Goal: Transaction & Acquisition: Purchase product/service

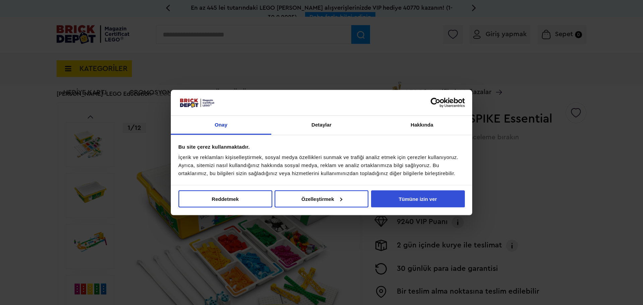
click at [417, 201] on font "Tümüne izin ver" at bounding box center [417, 199] width 38 height 6
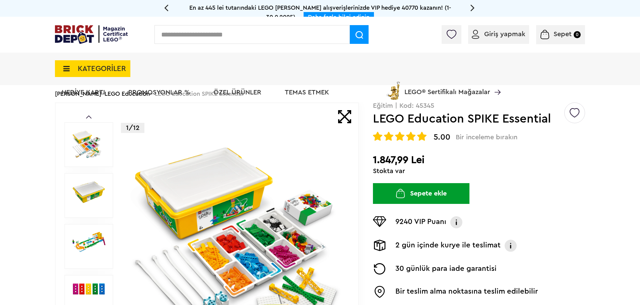
click at [506, 35] on font "Giriş yapmak" at bounding box center [504, 34] width 41 height 7
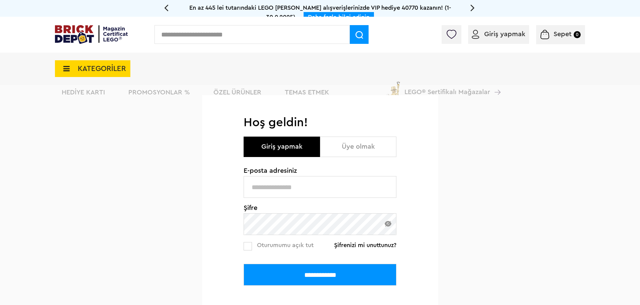
click at [361, 153] on button "Üye olmak" at bounding box center [358, 147] width 76 height 20
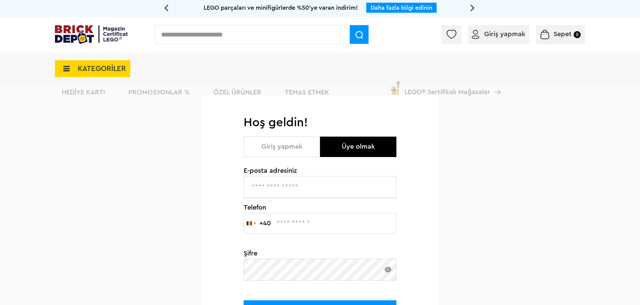
click at [315, 186] on input "text" at bounding box center [319, 187] width 153 height 22
type input "*"
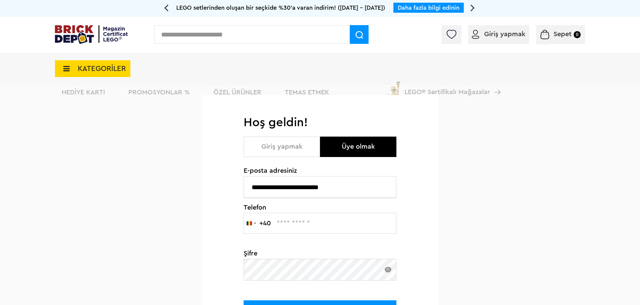
type input "**********"
click at [333, 227] on input "text" at bounding box center [319, 223] width 153 height 21
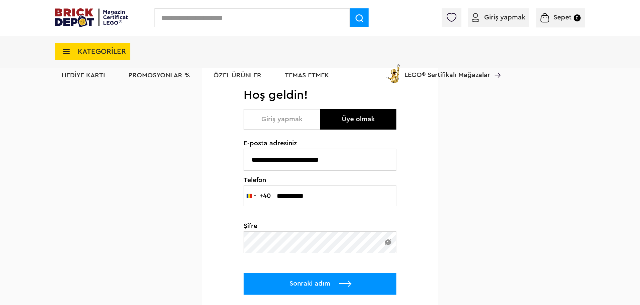
scroll to position [50, 0]
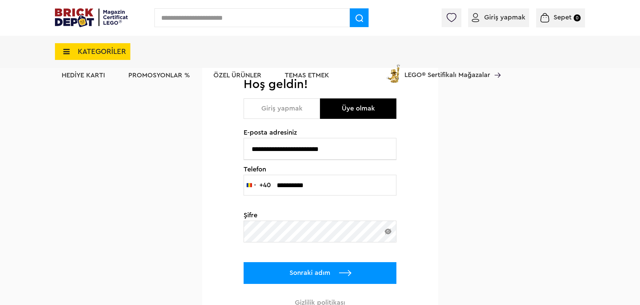
click at [386, 232] on img at bounding box center [387, 232] width 7 height 6
click at [386, 232] on img at bounding box center [387, 231] width 7 height 5
click at [390, 233] on img at bounding box center [387, 232] width 7 height 6
click at [325, 270] on font "Sonraki adım" at bounding box center [309, 273] width 41 height 7
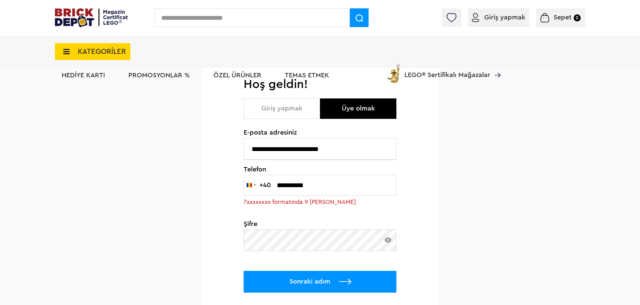
click at [325, 281] on font "Sonraki adım" at bounding box center [309, 281] width 41 height 7
click at [280, 185] on input "**********" at bounding box center [319, 185] width 153 height 21
type input "*********"
click at [307, 281] on font "Sonraki adım" at bounding box center [309, 281] width 41 height 7
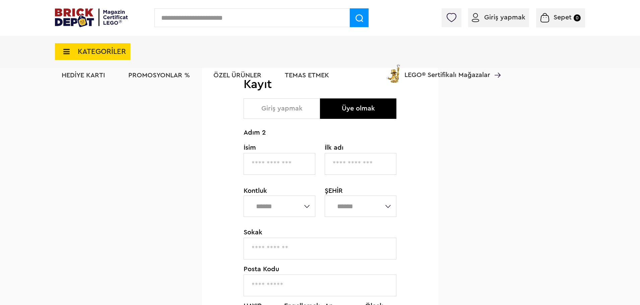
click at [290, 162] on input "text" at bounding box center [279, 164] width 72 height 22
click at [437, 187] on div "**********" at bounding box center [320, 270] width 236 height 386
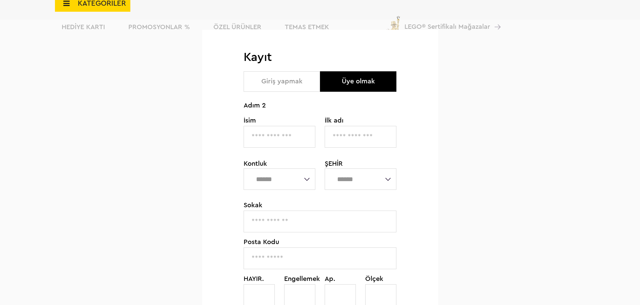
scroll to position [75, 0]
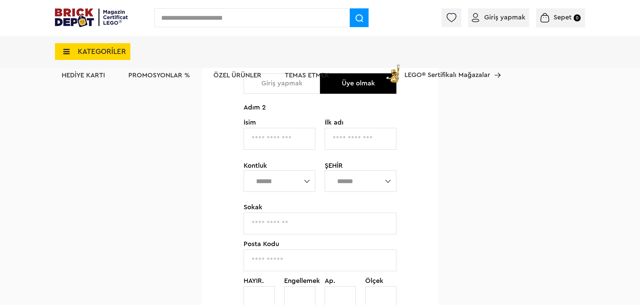
click at [299, 143] on input "text" at bounding box center [279, 139] width 72 height 22
type input "*****"
type input "*******"
type input "******"
click at [306, 181] on select "**********" at bounding box center [279, 180] width 72 height 21
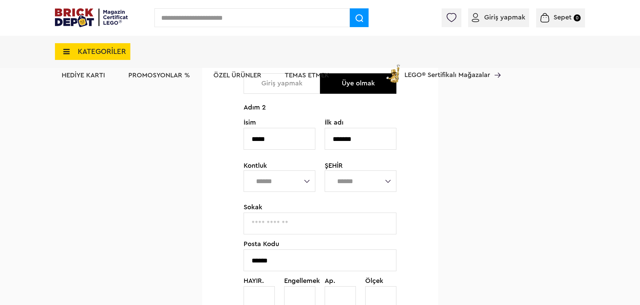
select select "*"
click at [243, 170] on select "**********" at bounding box center [279, 180] width 72 height 21
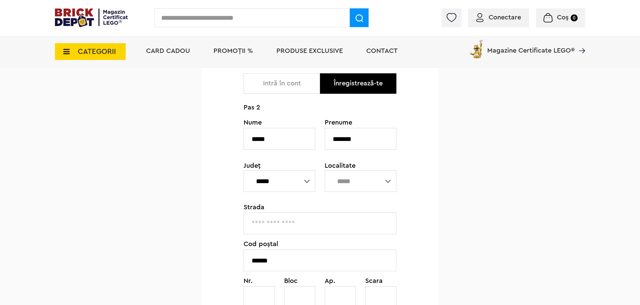
click at [308, 182] on select "**********" at bounding box center [279, 180] width 72 height 21
click at [243, 170] on select "**********" at bounding box center [279, 180] width 72 height 21
click at [390, 180] on select "**********" at bounding box center [360, 180] width 72 height 21
select select "****"
click at [324, 170] on select "**********" at bounding box center [360, 180] width 72 height 21
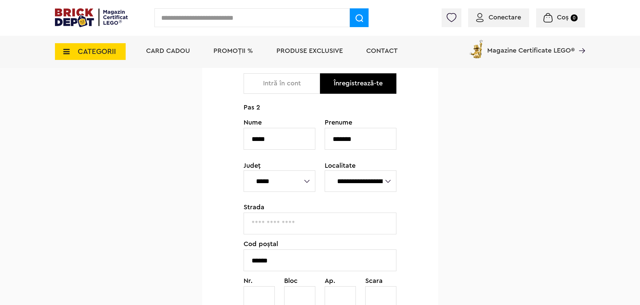
click at [352, 228] on input "text" at bounding box center [319, 224] width 153 height 22
type input "*"
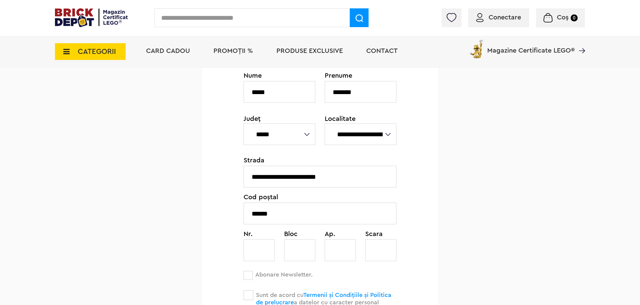
scroll to position [126, 0]
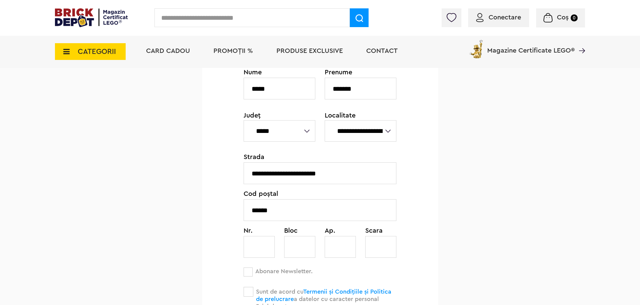
type input "**********"
click at [261, 253] on input "text" at bounding box center [258, 247] width 31 height 22
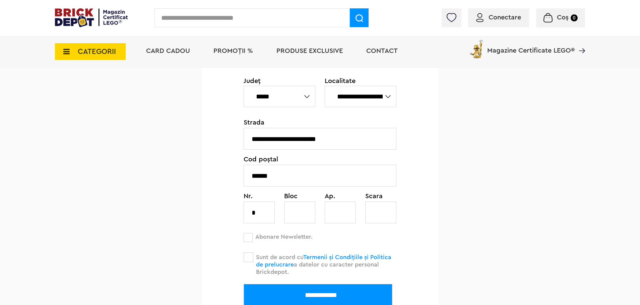
scroll to position [167, 0]
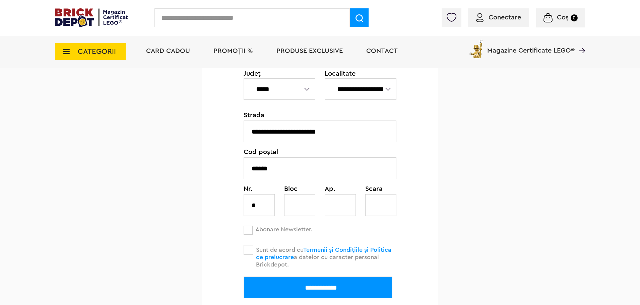
type input "*"
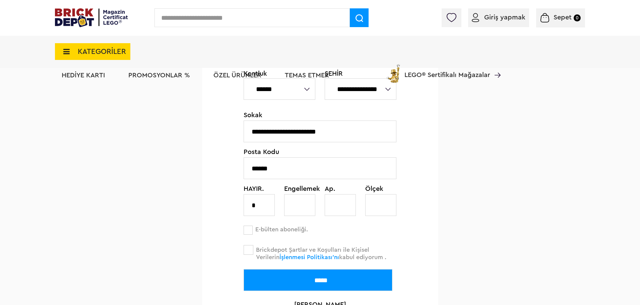
click at [252, 251] on span at bounding box center [248, 250] width 10 height 10
click at [248, 231] on span at bounding box center [247, 230] width 9 height 9
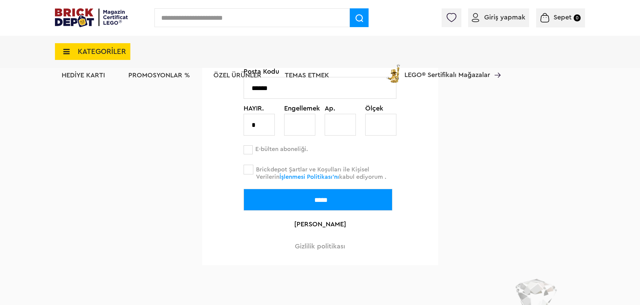
scroll to position [268, 0]
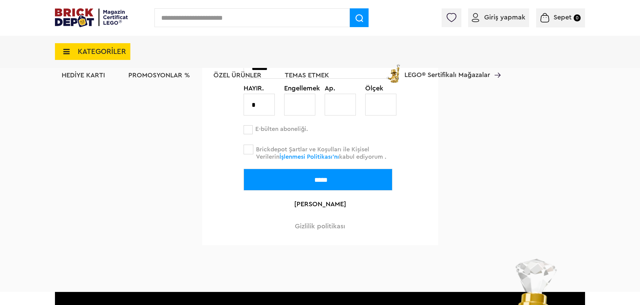
click at [251, 129] on span at bounding box center [247, 129] width 9 height 9
click at [251, 131] on span at bounding box center [247, 129] width 9 height 9
click at [250, 130] on span at bounding box center [247, 129] width 9 height 9
click at [334, 181] on input "*****" at bounding box center [317, 180] width 149 height 22
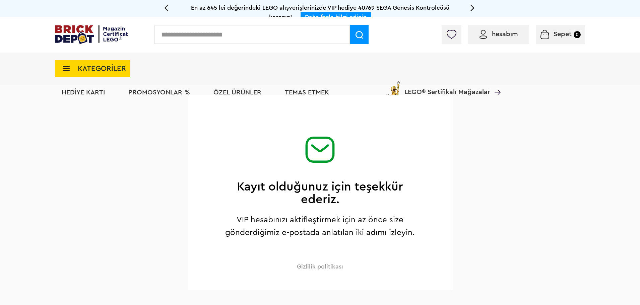
click at [264, 36] on input "text" at bounding box center [251, 34] width 195 height 19
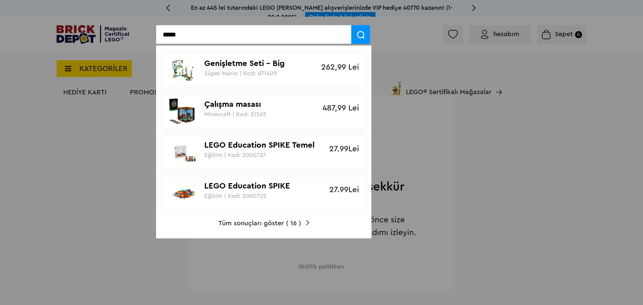
type input "*****"
click at [258, 226] on font "Tüm sonuçları göster ( 16 )" at bounding box center [259, 223] width 83 height 7
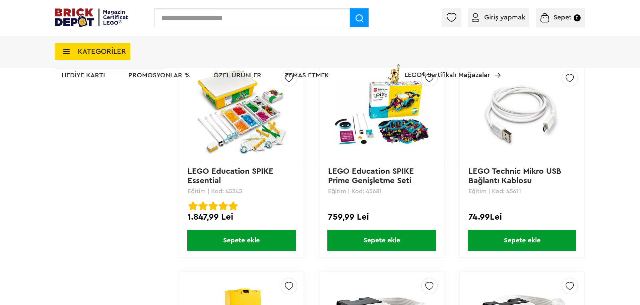
scroll to position [502, 0]
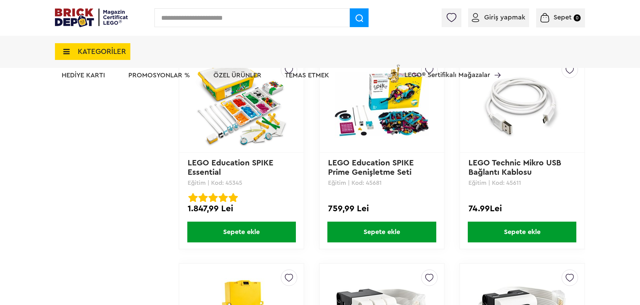
click at [241, 233] on font "Sepete ekle" at bounding box center [241, 232] width 36 height 7
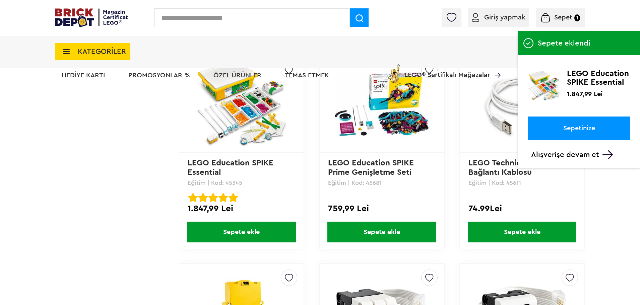
click at [546, 125] on link "Sepetinize" at bounding box center [578, 128] width 102 height 23
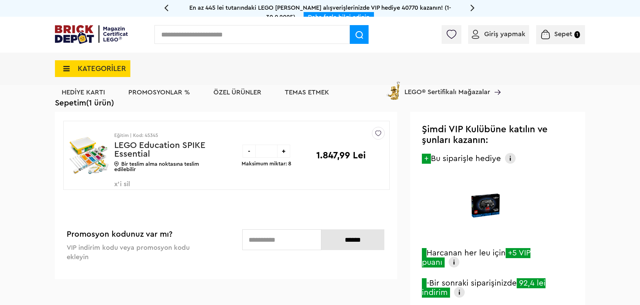
click at [284, 155] on font "+" at bounding box center [284, 151] width 4 height 7
type input "*"
drag, startPoint x: 0, startPoint y: 0, endPoint x: 284, endPoint y: 155, distance: 323.8
click at [284, 155] on div "+" at bounding box center [283, 151] width 13 height 13
type input "*"
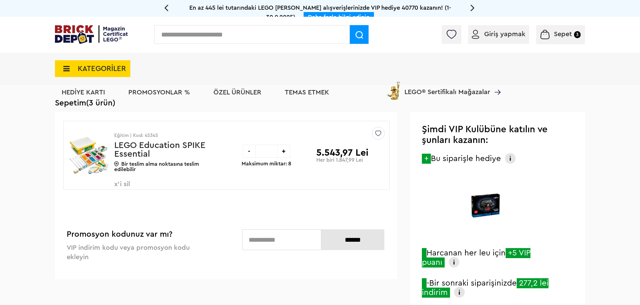
drag, startPoint x: 0, startPoint y: 0, endPoint x: 284, endPoint y: 155, distance: 323.8
click at [284, 155] on font "+" at bounding box center [284, 151] width 4 height 7
type input "*"
drag, startPoint x: 0, startPoint y: 0, endPoint x: 284, endPoint y: 155, distance: 323.8
click at [284, 155] on font "+" at bounding box center [284, 151] width 4 height 7
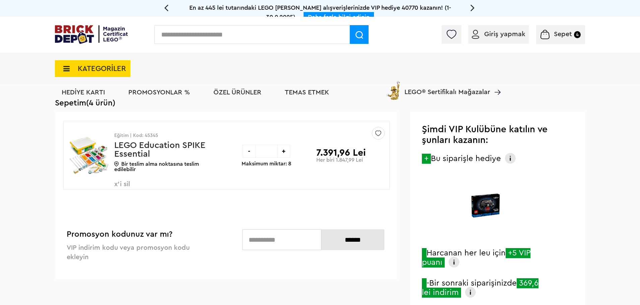
type input "*"
click at [87, 165] on img at bounding box center [88, 156] width 41 height 50
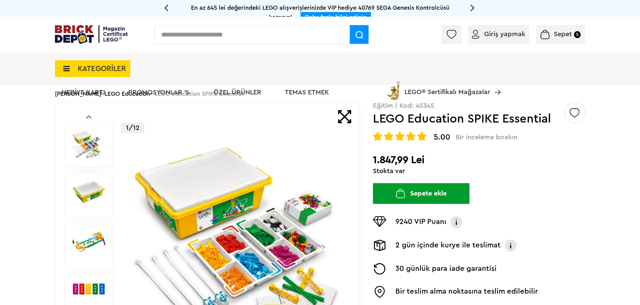
click at [240, 92] on font "Özel ürünler" at bounding box center [237, 92] width 48 height 7
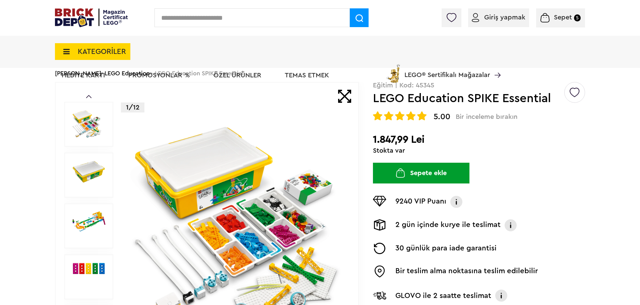
scroll to position [33, 0]
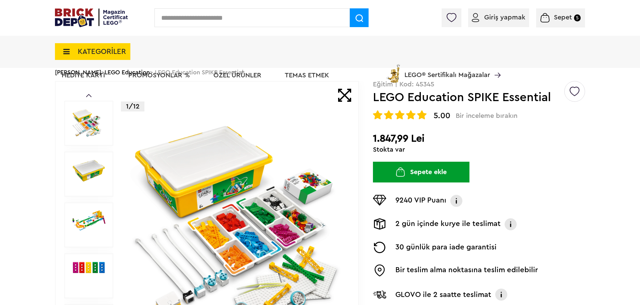
click at [560, 15] on font "Sepet" at bounding box center [562, 17] width 18 height 7
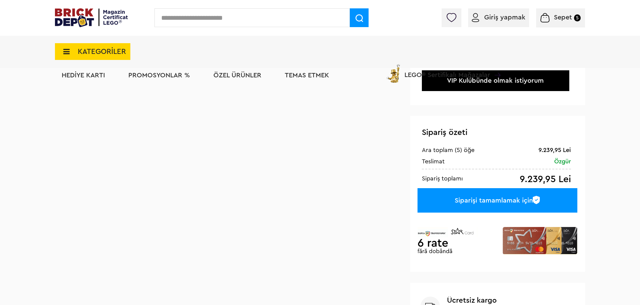
scroll to position [234, 0]
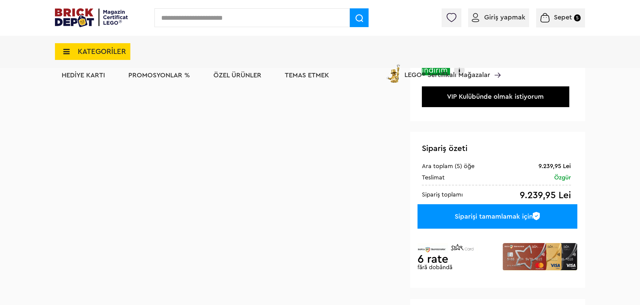
click at [473, 215] on font "Siparişi tamamlamak için" at bounding box center [493, 216] width 78 height 7
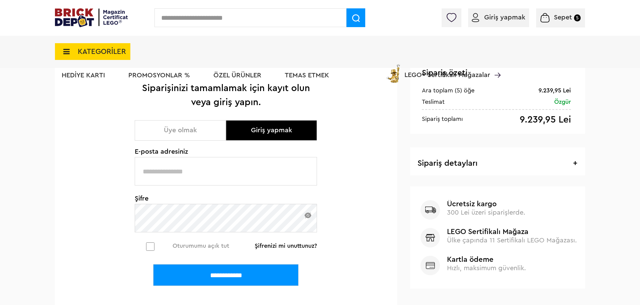
scroll to position [67, 0]
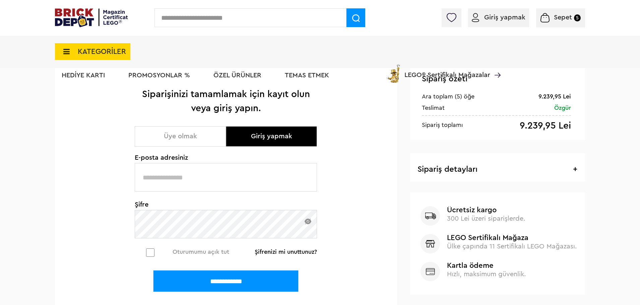
type input "**********"
click at [230, 292] on input "**********" at bounding box center [225, 281] width 145 height 22
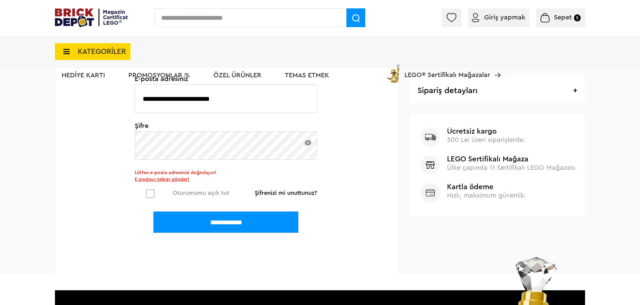
scroll to position [167, 0]
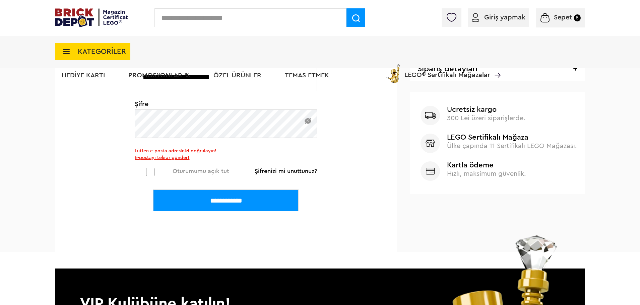
click at [262, 210] on input "**********" at bounding box center [225, 201] width 145 height 22
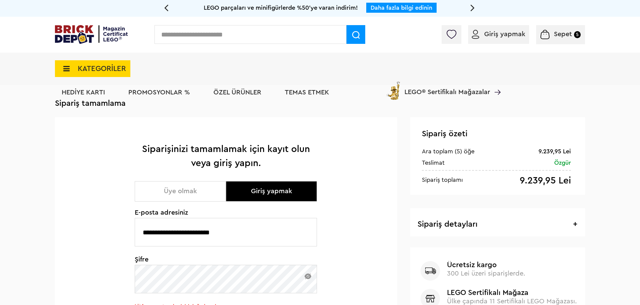
click at [274, 193] on font "Giriş yapmak" at bounding box center [271, 191] width 41 height 7
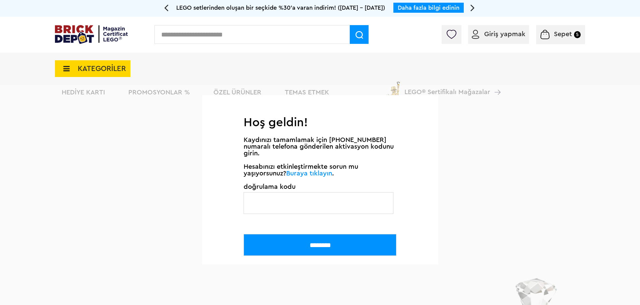
click at [329, 207] on input "text" at bounding box center [318, 203] width 150 height 22
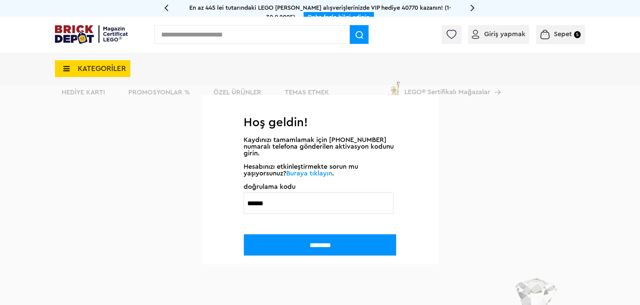
type input "******"
click at [317, 246] on input "********" at bounding box center [319, 245] width 153 height 22
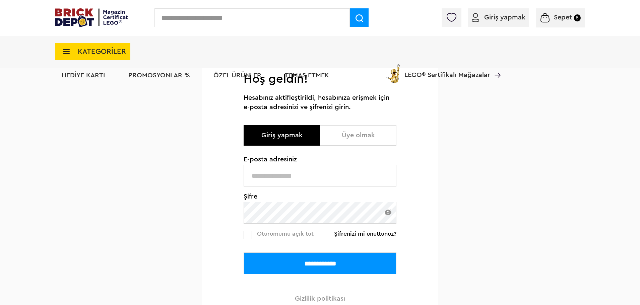
scroll to position [109, 0]
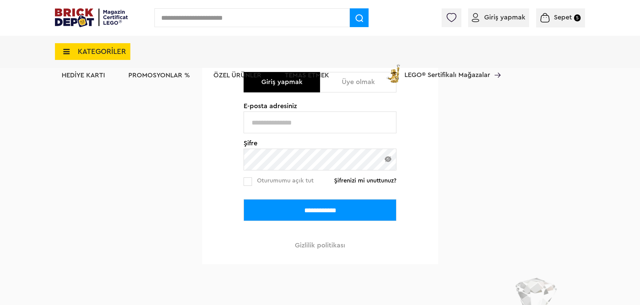
type input "**********"
click at [304, 212] on input "**********" at bounding box center [319, 210] width 153 height 22
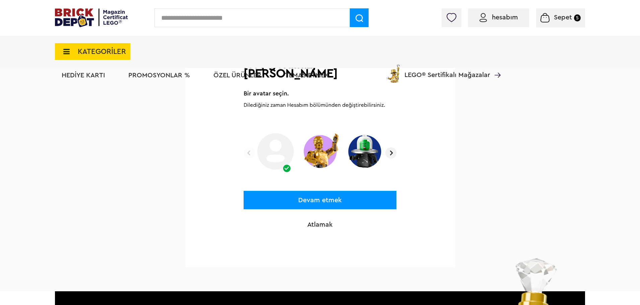
scroll to position [92, 0]
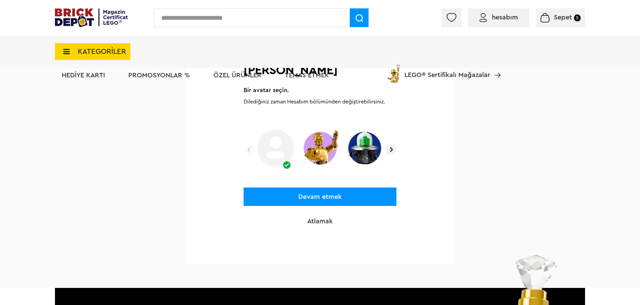
click at [286, 193] on button "Devam etmek" at bounding box center [319, 197] width 153 height 18
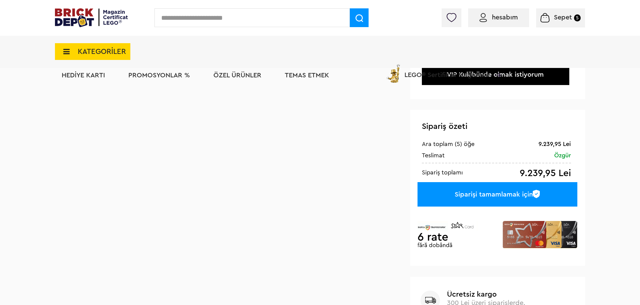
scroll to position [226, 0]
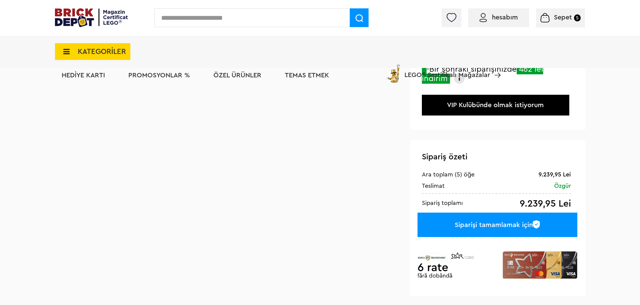
click at [471, 228] on font "Siparişi tamamlamak için" at bounding box center [493, 225] width 78 height 7
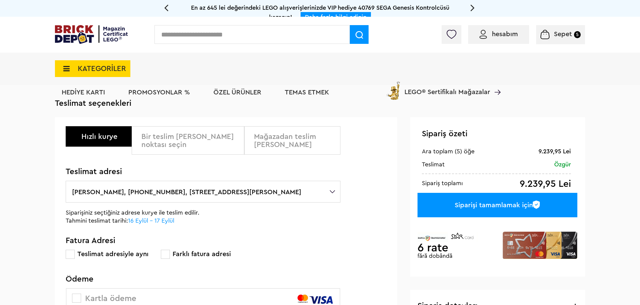
click at [177, 136] on font "Bir teslim [PERSON_NAME] noktası seçin" at bounding box center [187, 140] width 92 height 15
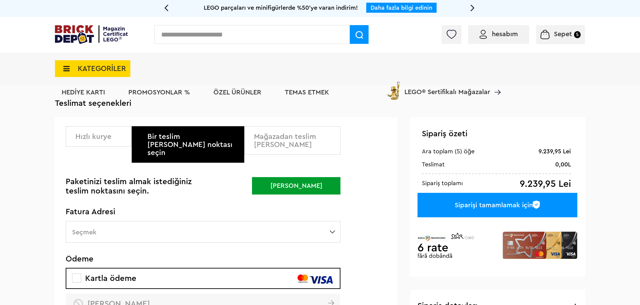
click at [102, 140] on font "Hızlı kurye" at bounding box center [93, 136] width 36 height 7
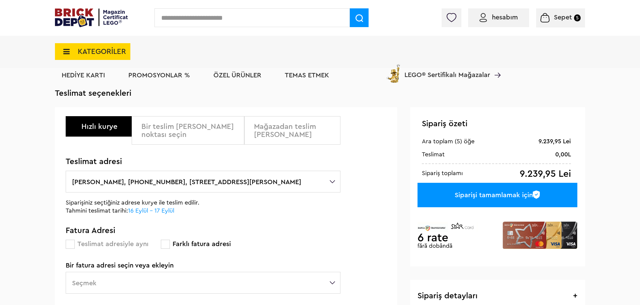
scroll to position [33, 0]
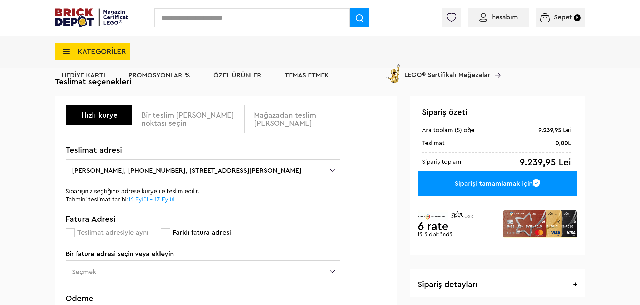
click at [162, 231] on span at bounding box center [165, 232] width 9 height 9
click at [72, 233] on span at bounding box center [70, 232] width 9 height 9
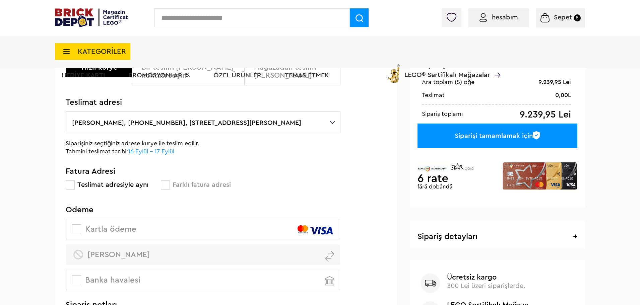
scroll to position [84, 0]
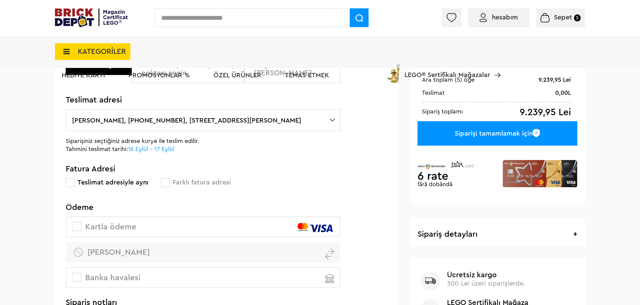
click at [334, 117] on label "[PERSON_NAME], [PHONE_NUMBER], [STREET_ADDRESS][PERSON_NAME]" at bounding box center [203, 120] width 275 height 22
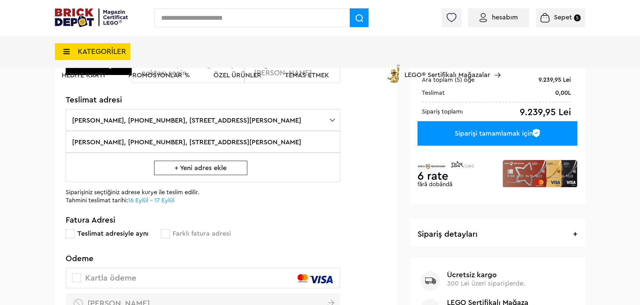
click at [120, 178] on label "+ Yeni adres ekle" at bounding box center [203, 167] width 275 height 29
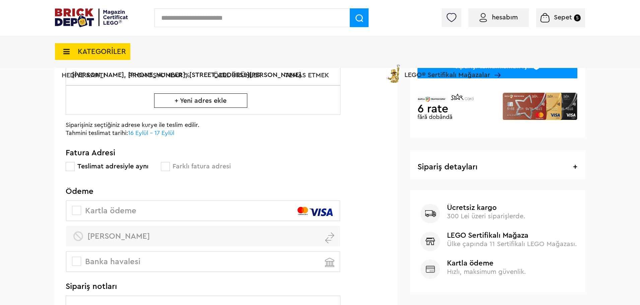
scroll to position [176, 0]
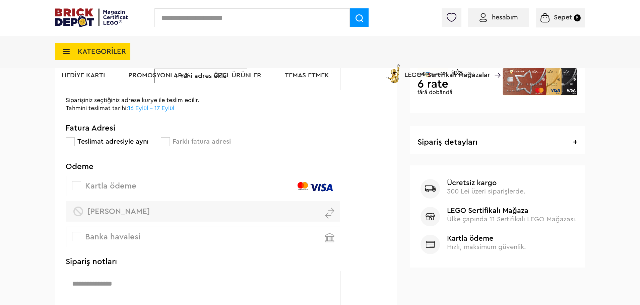
click at [79, 190] on span at bounding box center [76, 185] width 9 height 9
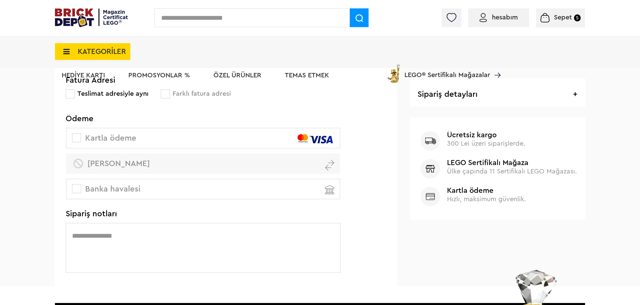
scroll to position [218, 0]
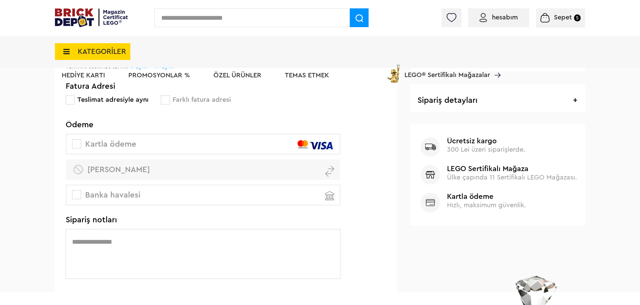
click at [248, 150] on label "Kartla ödeme" at bounding box center [203, 144] width 274 height 20
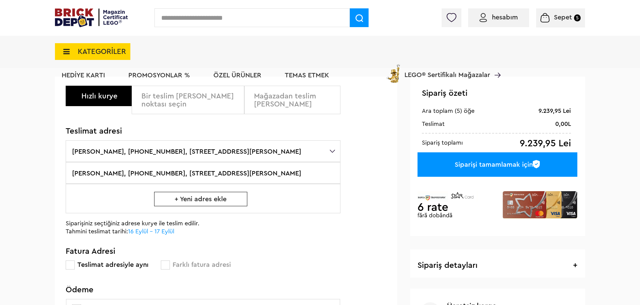
scroll to position [0, 0]
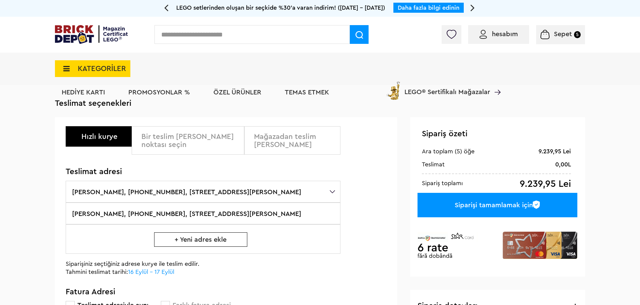
click at [502, 204] on font "Siparişi tamamlamak için" at bounding box center [493, 205] width 78 height 7
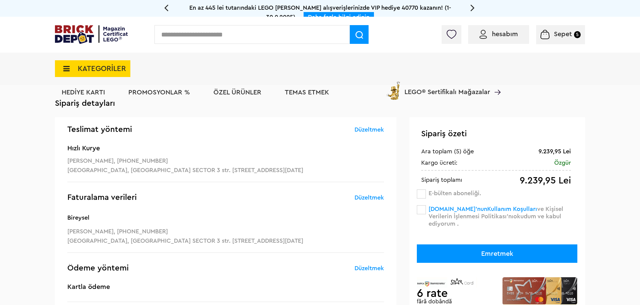
click at [365, 197] on font "Düzeltmek" at bounding box center [368, 198] width 29 height 6
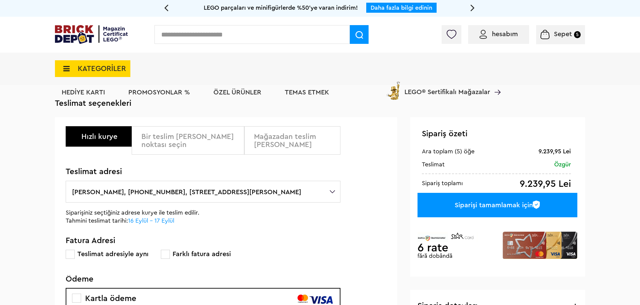
click at [565, 209] on div "Siparişi tamamlamak için" at bounding box center [497, 205] width 160 height 24
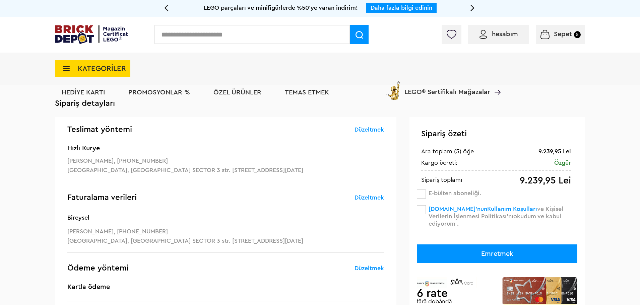
click at [368, 199] on font "Düzeltmek" at bounding box center [368, 198] width 29 height 6
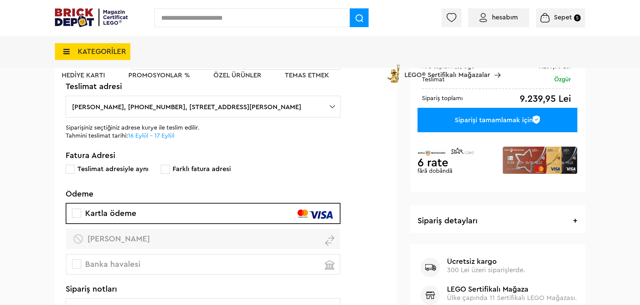
click at [167, 169] on span at bounding box center [165, 169] width 9 height 9
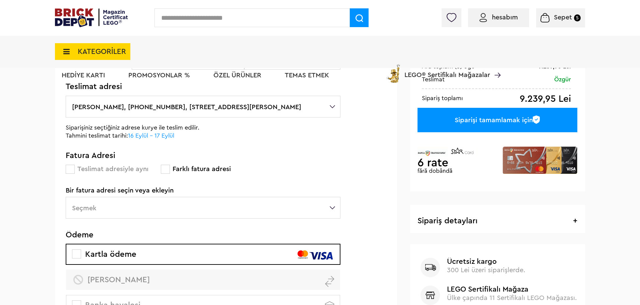
click at [332, 206] on label "Seçmek" at bounding box center [203, 208] width 275 height 22
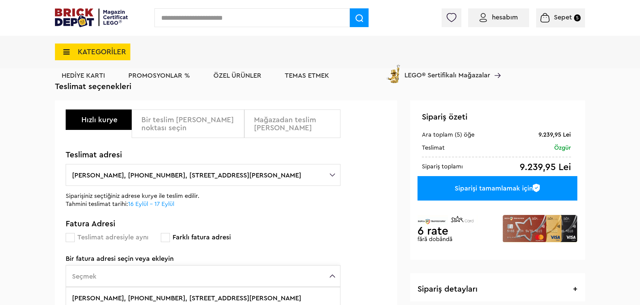
scroll to position [5, 0]
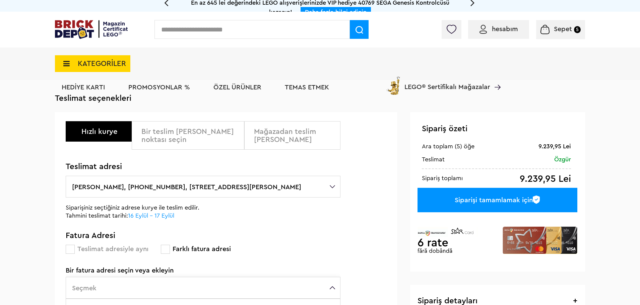
click at [205, 132] on font "Bir teslim [PERSON_NAME] noktası seçin" at bounding box center [187, 135] width 92 height 15
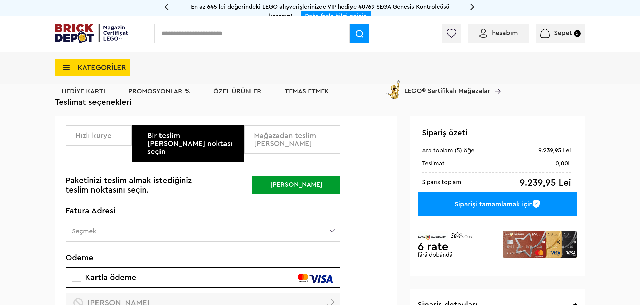
scroll to position [0, 0]
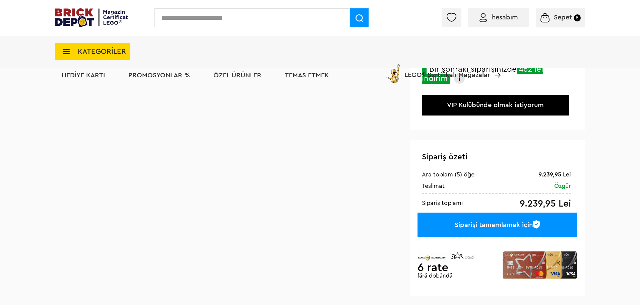
click at [168, 161] on div "Sepetim (5 ürün) 9239.95 Lei [GEOGRAPHIC_DATA] Eğitim | Kod: 45345 LEGO Educati…" at bounding box center [320, 140] width 530 height 538
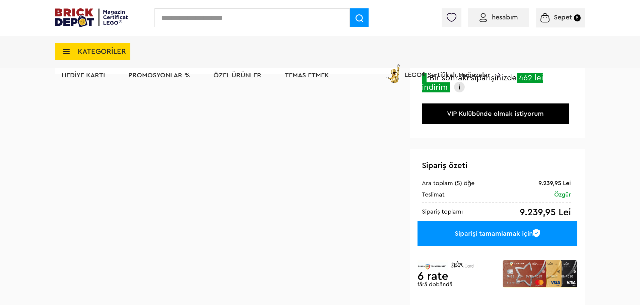
scroll to position [209, 0]
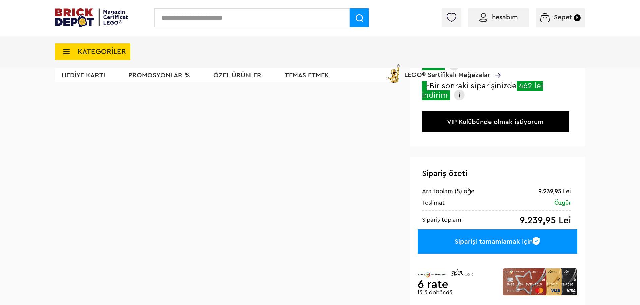
click at [243, 77] on font "Özel ürünler" at bounding box center [237, 75] width 48 height 7
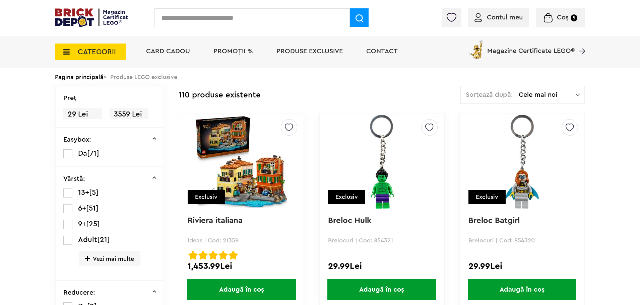
click at [276, 20] on input "text" at bounding box center [251, 17] width 195 height 19
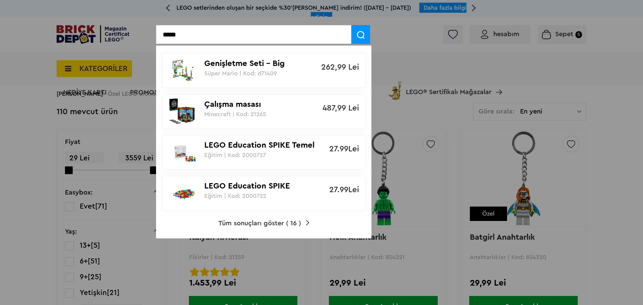
type input "*****"
click at [269, 224] on font "Tüm sonuçları göster ( 16 )" at bounding box center [259, 223] width 83 height 7
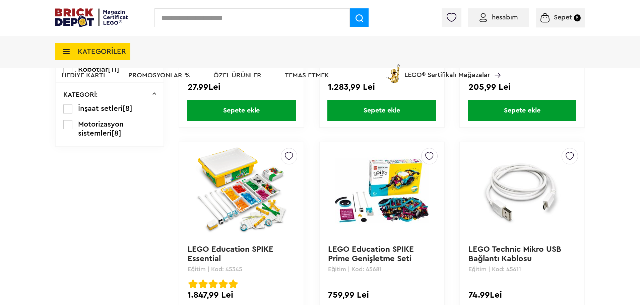
scroll to position [452, 0]
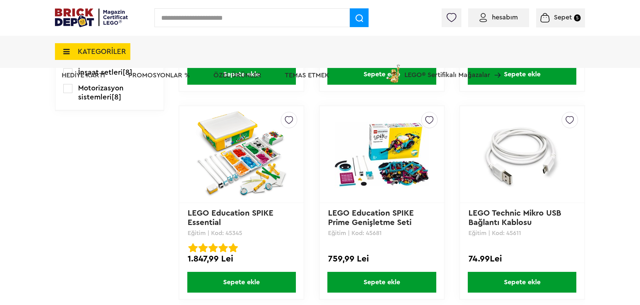
click at [245, 166] on img at bounding box center [242, 154] width 94 height 94
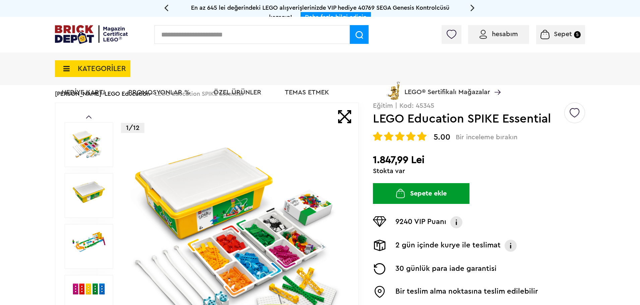
click at [133, 150] on img at bounding box center [236, 247] width 216 height 216
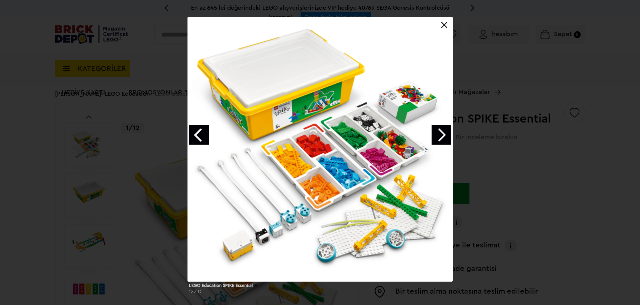
click at [442, 25] on link at bounding box center [444, 25] width 7 height 7
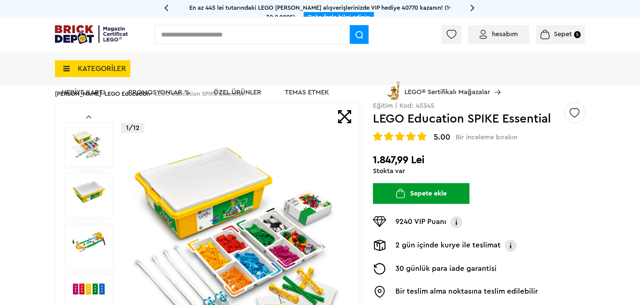
click at [152, 149] on img at bounding box center [236, 247] width 216 height 216
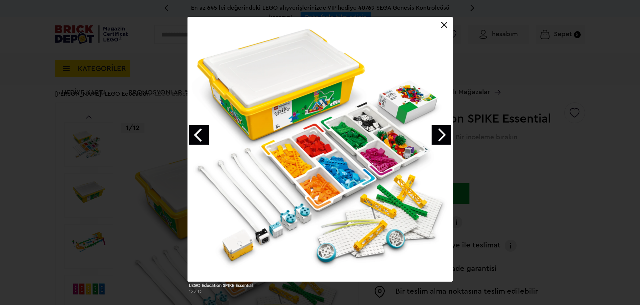
click at [446, 25] on link at bounding box center [444, 25] width 7 height 7
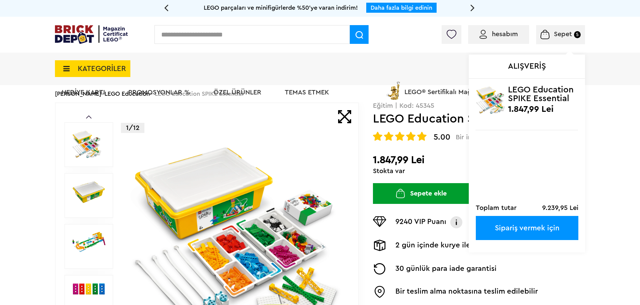
click at [558, 31] on font "Sepet" at bounding box center [562, 34] width 18 height 7
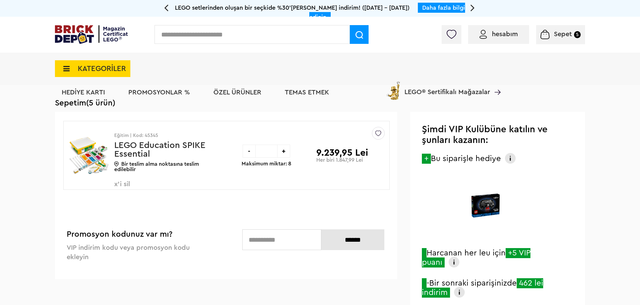
click at [249, 154] on font "-" at bounding box center [249, 151] width 2 height 7
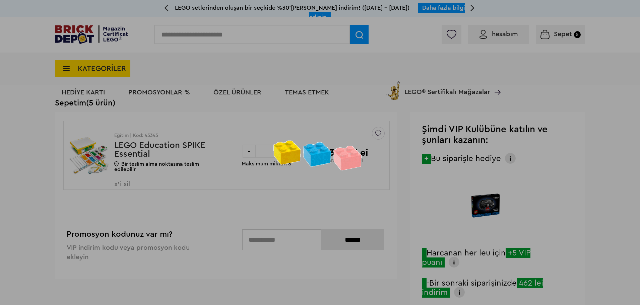
click at [249, 154] on div at bounding box center [320, 152] width 640 height 305
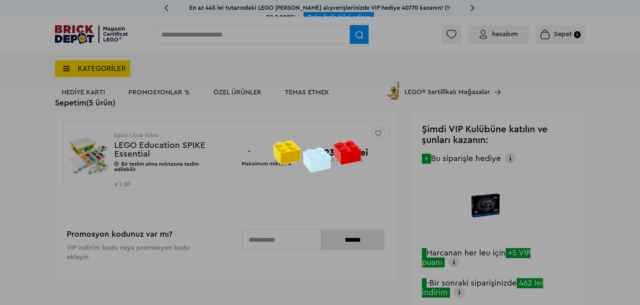
click at [249, 154] on div at bounding box center [320, 152] width 640 height 305
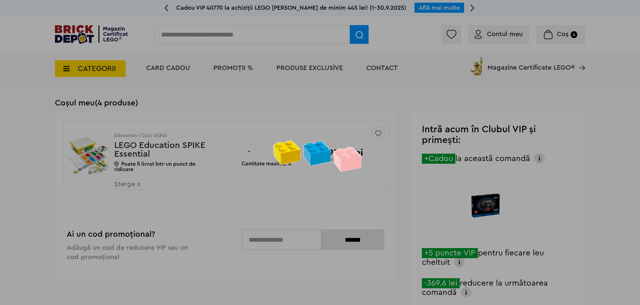
click at [249, 154] on div at bounding box center [320, 152] width 640 height 305
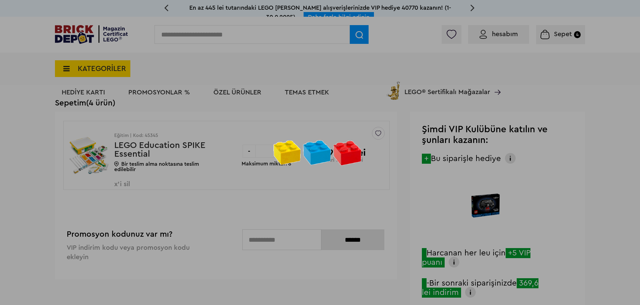
drag, startPoint x: 0, startPoint y: 0, endPoint x: 249, endPoint y: 154, distance: 293.2
click at [249, 154] on div at bounding box center [320, 152] width 640 height 305
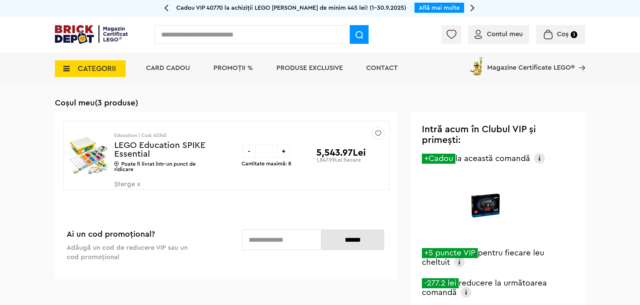
click at [249, 154] on div "-" at bounding box center [248, 151] width 13 height 13
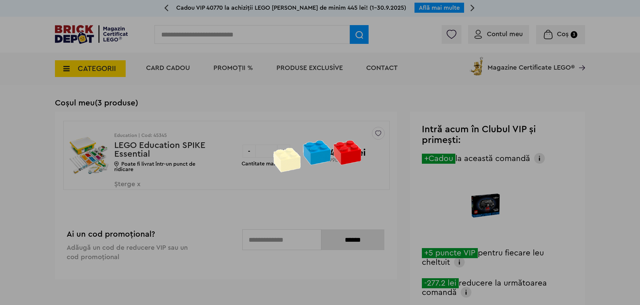
click at [249, 154] on div at bounding box center [320, 152] width 640 height 305
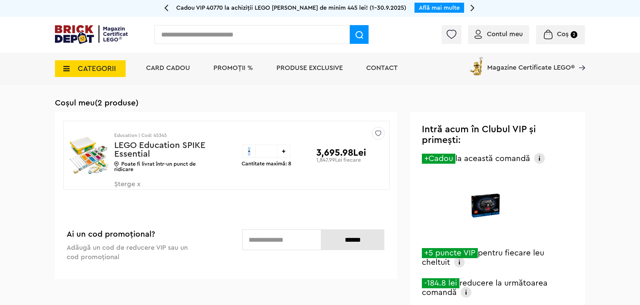
click at [249, 154] on div "-" at bounding box center [248, 151] width 13 height 13
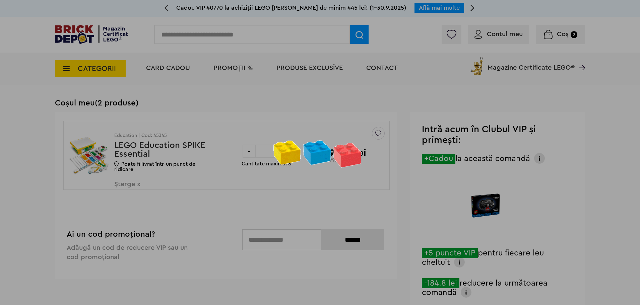
click at [249, 154] on div at bounding box center [320, 152] width 640 height 305
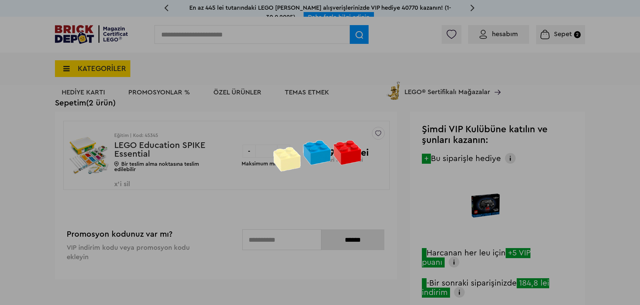
drag, startPoint x: 0, startPoint y: 0, endPoint x: 249, endPoint y: 154, distance: 293.2
click at [249, 154] on div at bounding box center [320, 152] width 640 height 305
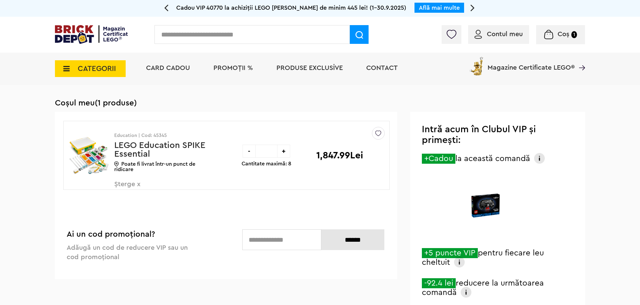
click at [249, 154] on div "-" at bounding box center [248, 151] width 13 height 13
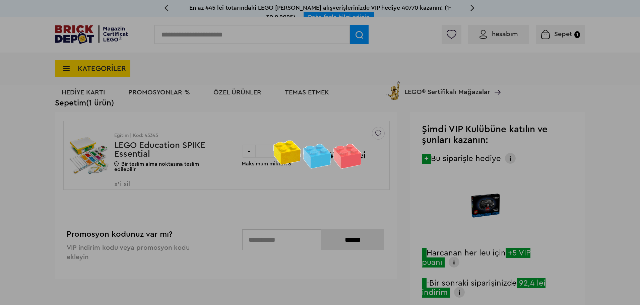
click at [249, 154] on div at bounding box center [320, 152] width 640 height 305
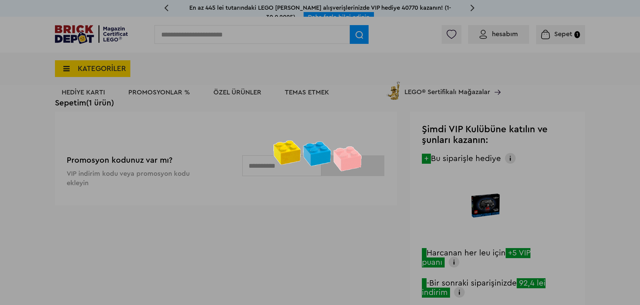
click at [218, 219] on div at bounding box center [320, 152] width 640 height 305
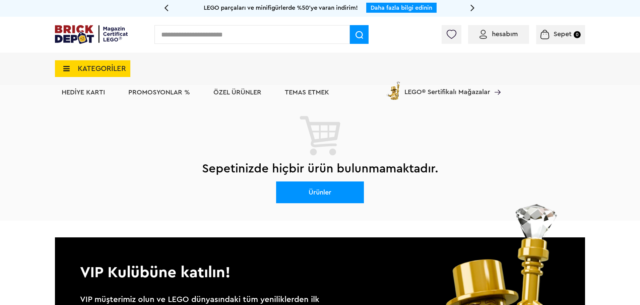
click at [167, 9] on icon at bounding box center [166, 8] width 4 height 12
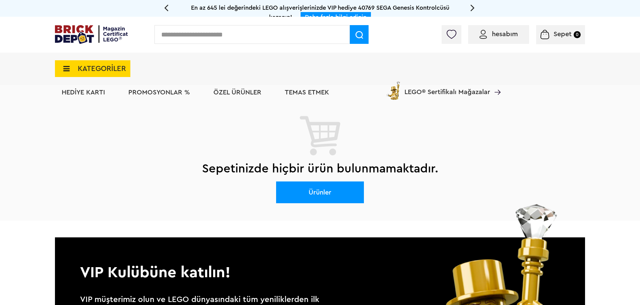
click at [167, 9] on icon at bounding box center [166, 8] width 4 height 12
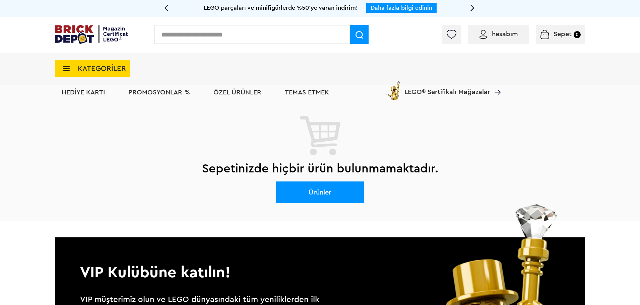
click at [167, 9] on icon at bounding box center [166, 8] width 4 height 12
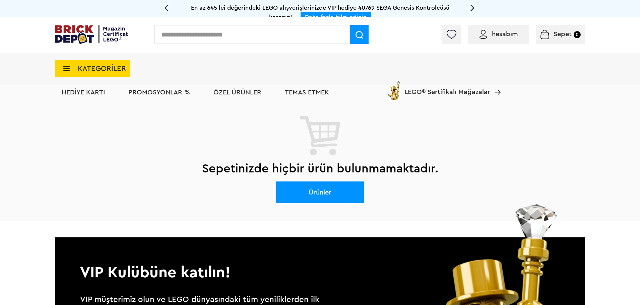
click at [167, 9] on icon at bounding box center [166, 8] width 4 height 12
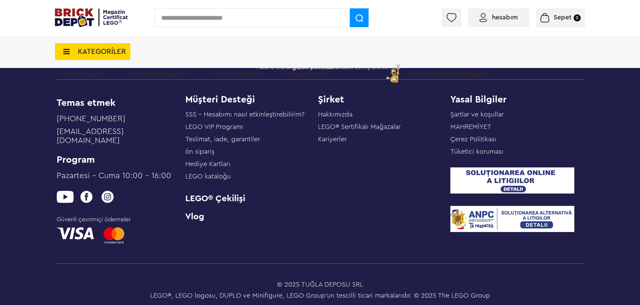
scroll to position [1153, 0]
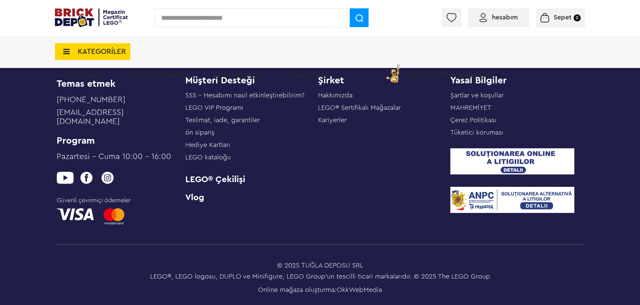
click at [339, 99] on font "Hakkımızda" at bounding box center [335, 95] width 34 height 7
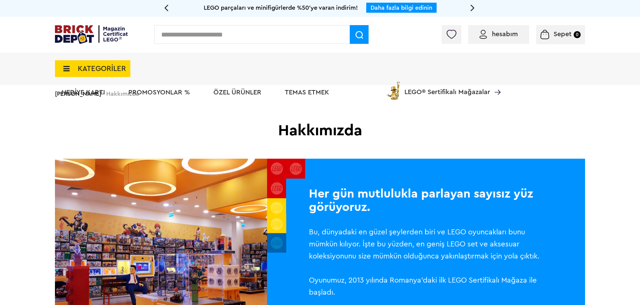
click at [300, 36] on input "text" at bounding box center [251, 34] width 195 height 19
click at [164, 5] on icon at bounding box center [166, 8] width 4 height 12
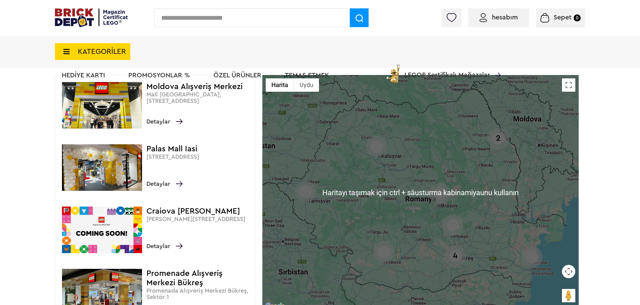
scroll to position [1080, 0]
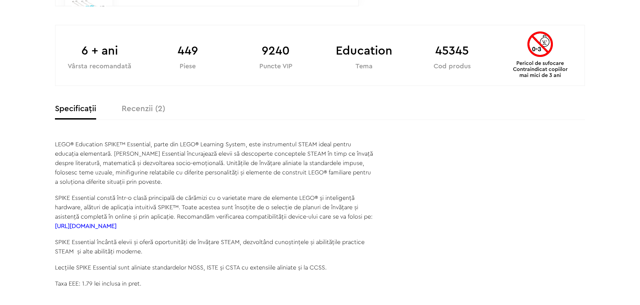
scroll to position [1153, 0]
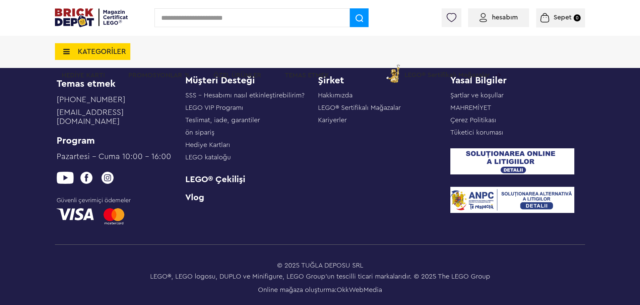
click at [221, 124] on font "Teslimat, iade, garantiler" at bounding box center [222, 120] width 75 height 7
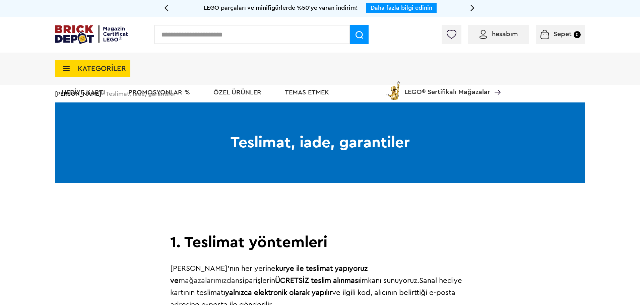
click at [307, 92] on font "Temas etmek" at bounding box center [307, 92] width 44 height 7
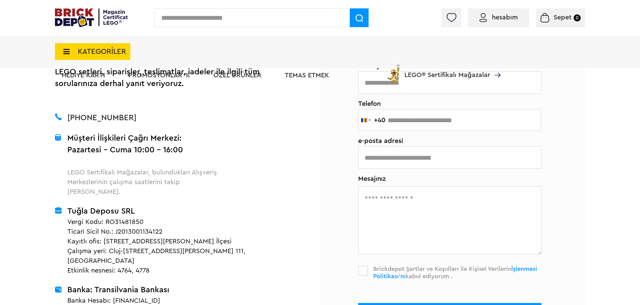
scroll to position [117, 0]
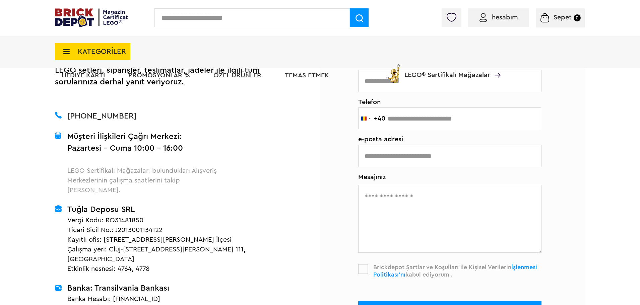
click at [456, 120] on input "text" at bounding box center [449, 118] width 183 height 22
type input "**********"
click at [417, 157] on input "text" at bounding box center [449, 156] width 183 height 22
type input "**********"
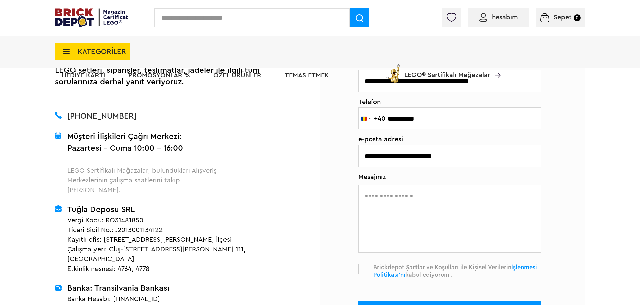
click at [410, 198] on textarea at bounding box center [449, 219] width 183 height 68
